Goal: Find specific page/section: Find specific page/section

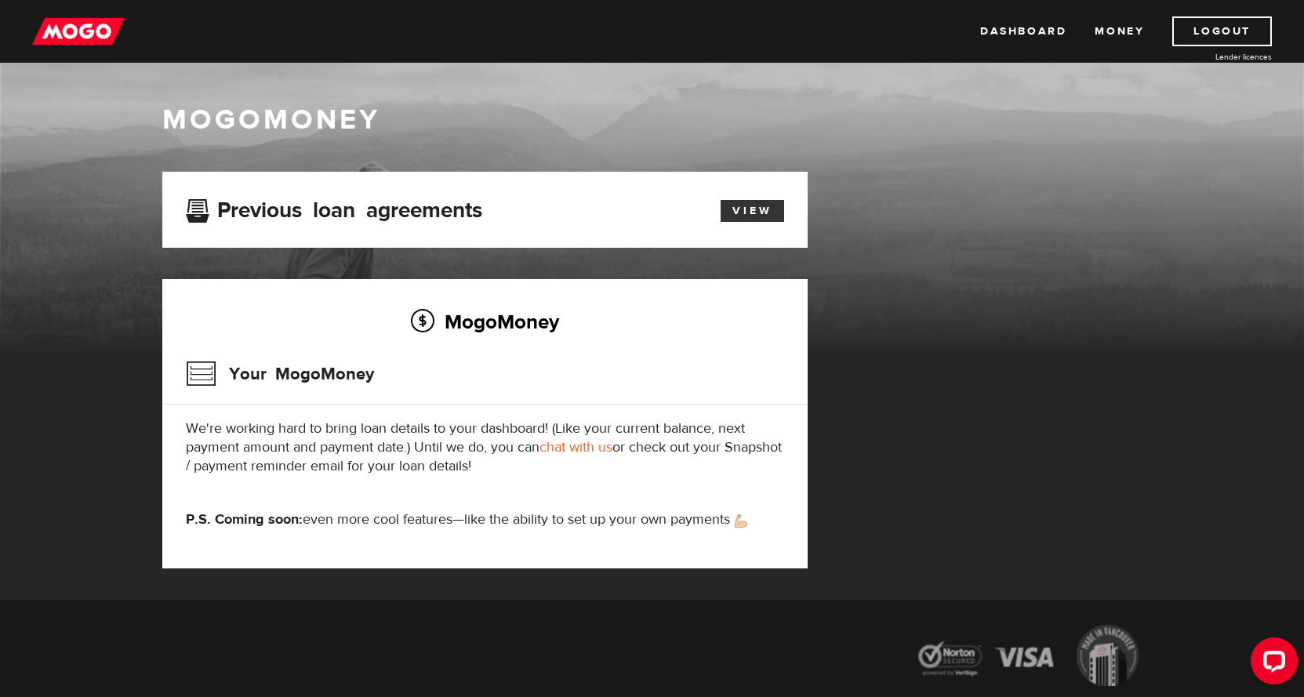
click at [743, 206] on link "View" at bounding box center [753, 211] width 64 height 22
click at [724, 219] on link "View" at bounding box center [753, 211] width 64 height 22
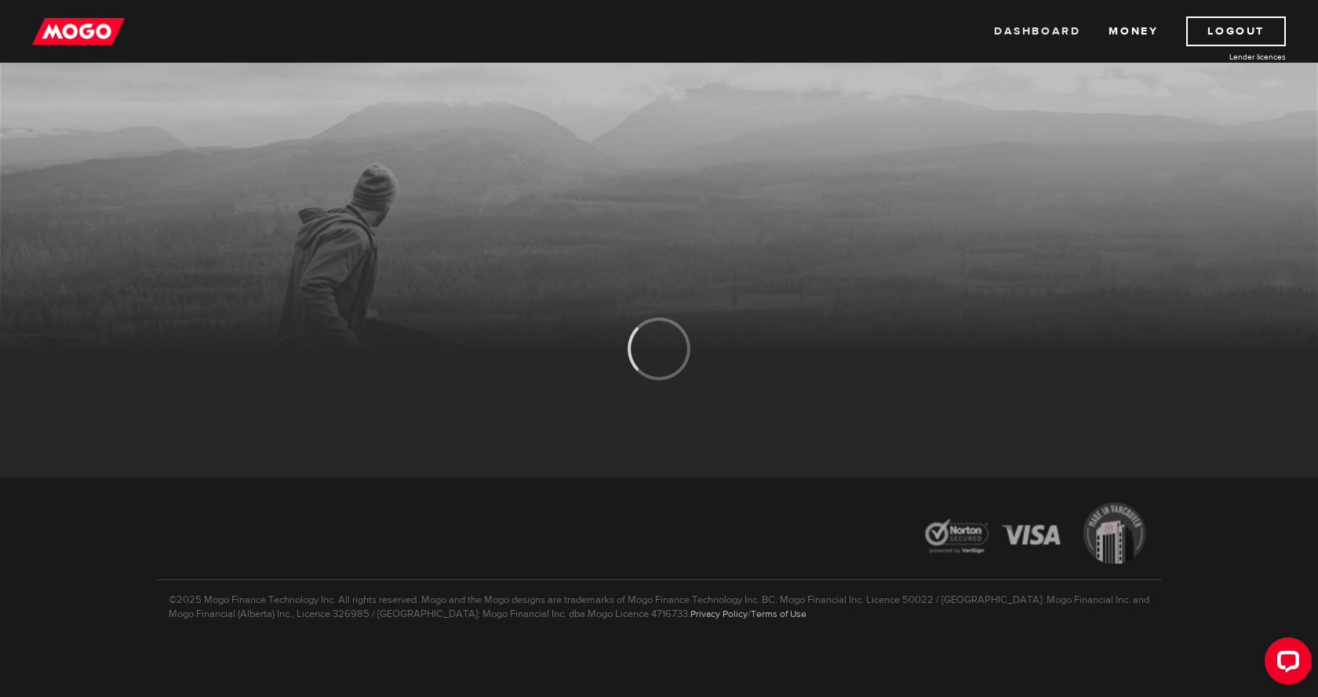
click at [1045, 32] on link "Dashboard" at bounding box center [1037, 31] width 86 height 30
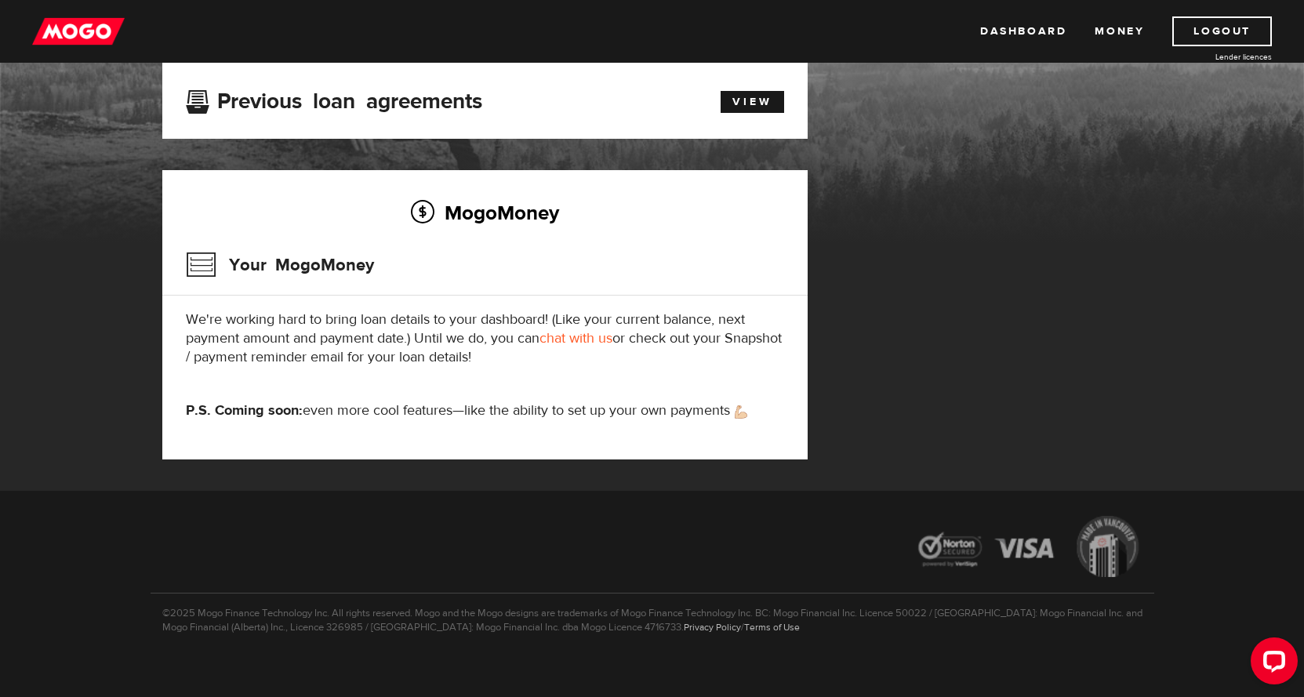
scroll to position [122, 0]
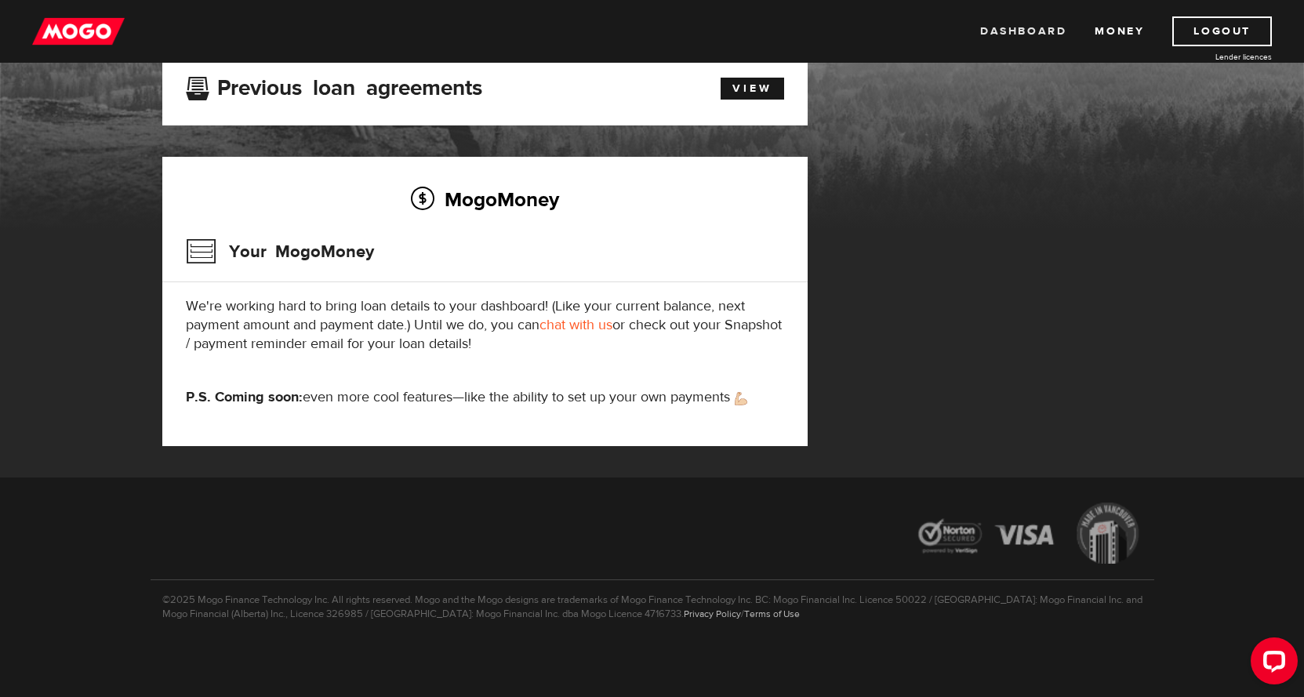
click at [1017, 35] on link "Dashboard" at bounding box center [1023, 31] width 86 height 30
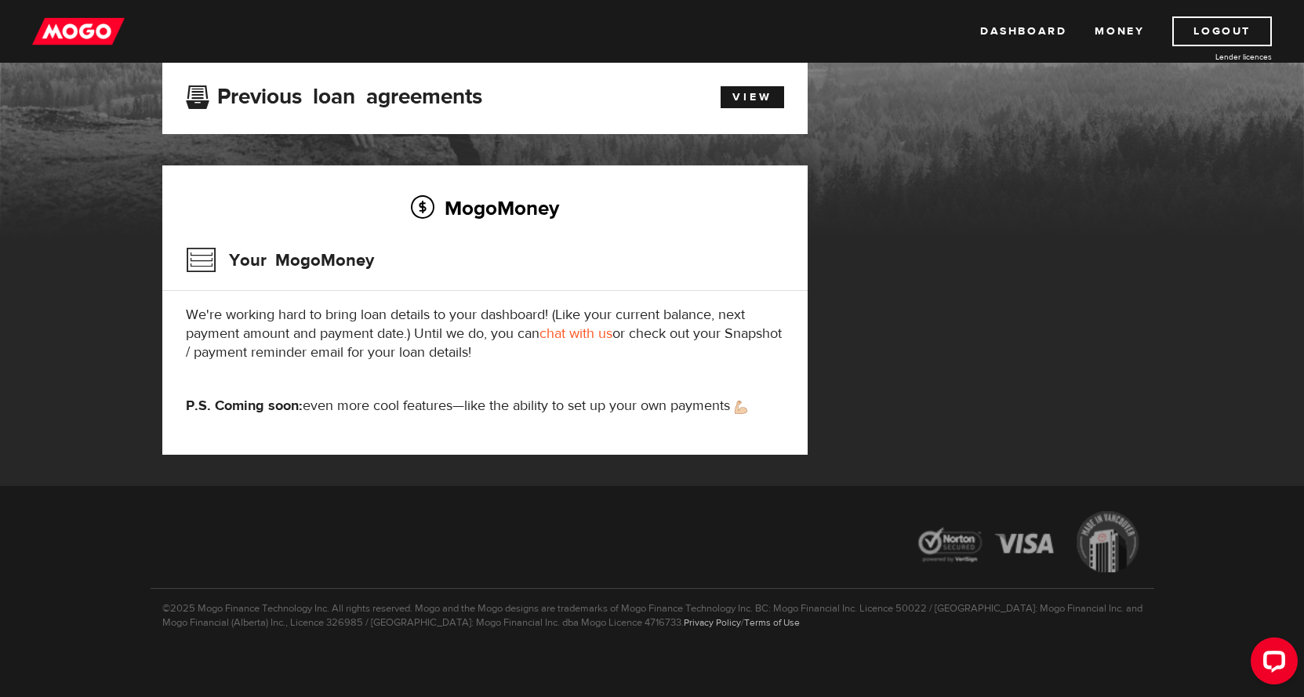
scroll to position [122, 0]
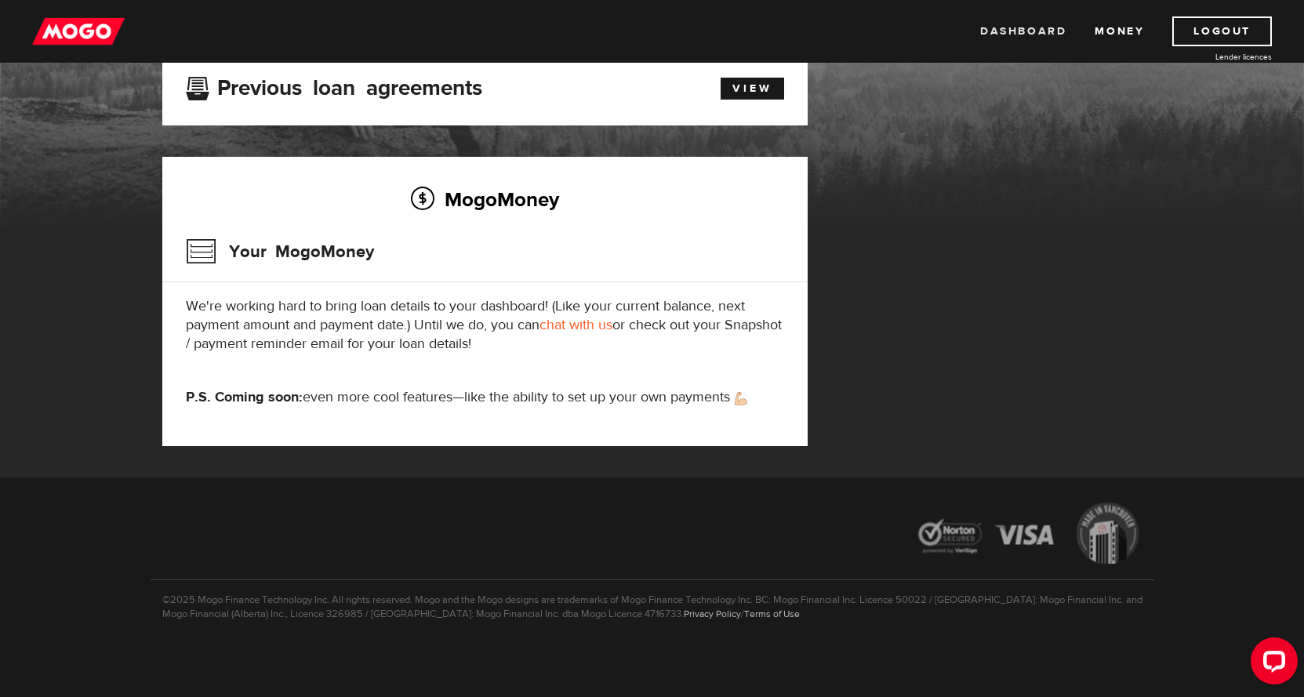
click at [1018, 35] on link "Dashboard" at bounding box center [1023, 31] width 86 height 30
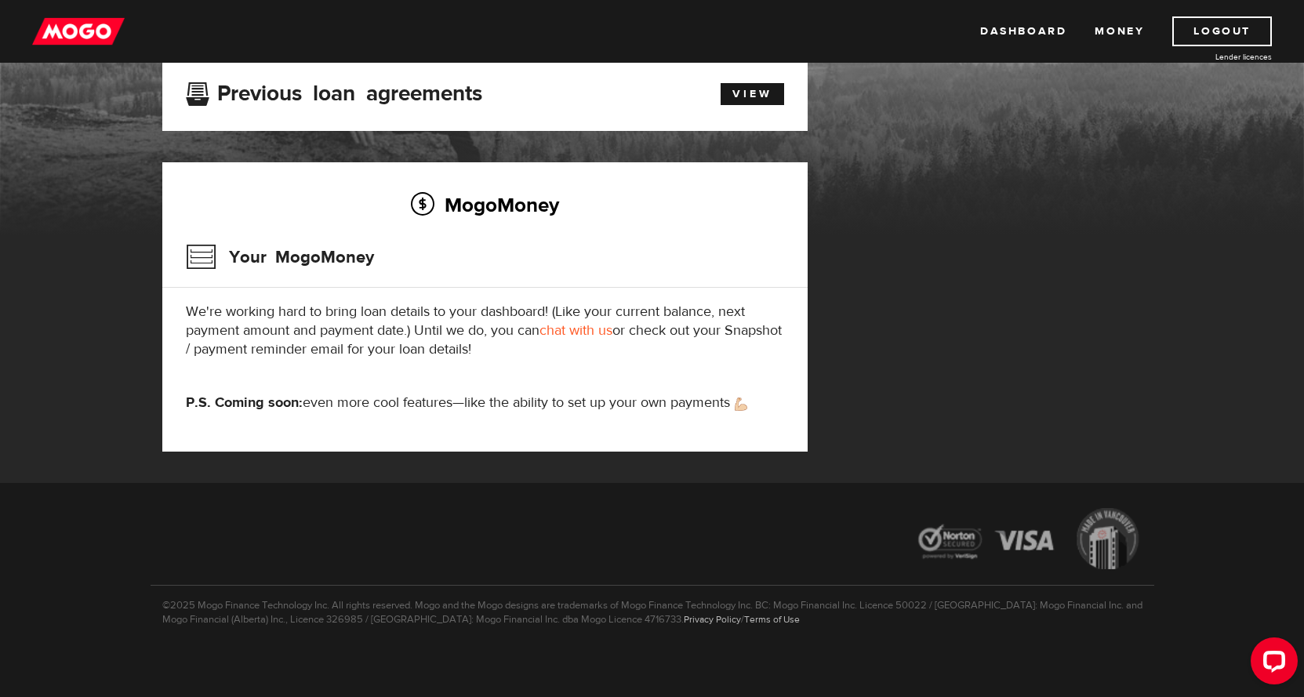
scroll to position [122, 0]
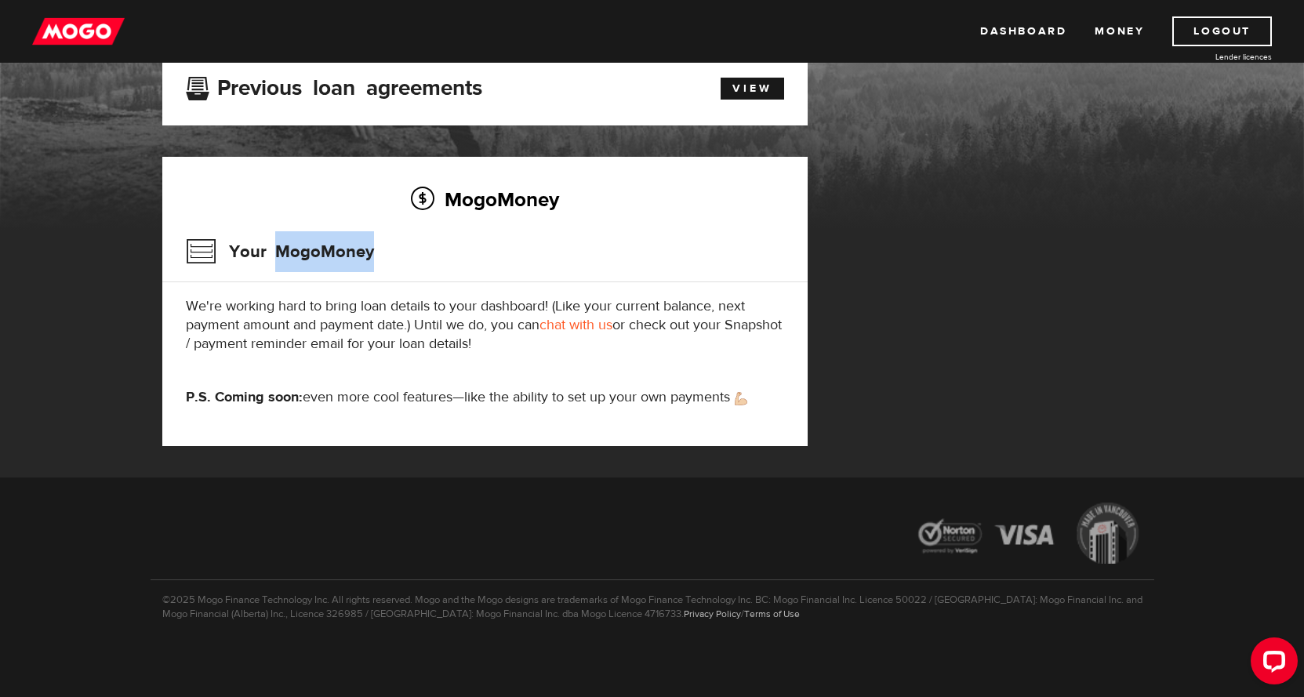
drag, startPoint x: 274, startPoint y: 248, endPoint x: 372, endPoint y: 255, distance: 97.5
click at [372, 255] on h3 "Your MogoMoney" at bounding box center [280, 251] width 188 height 41
copy h3 "MogoMoney"
